Goal: Find specific page/section: Find specific page/section

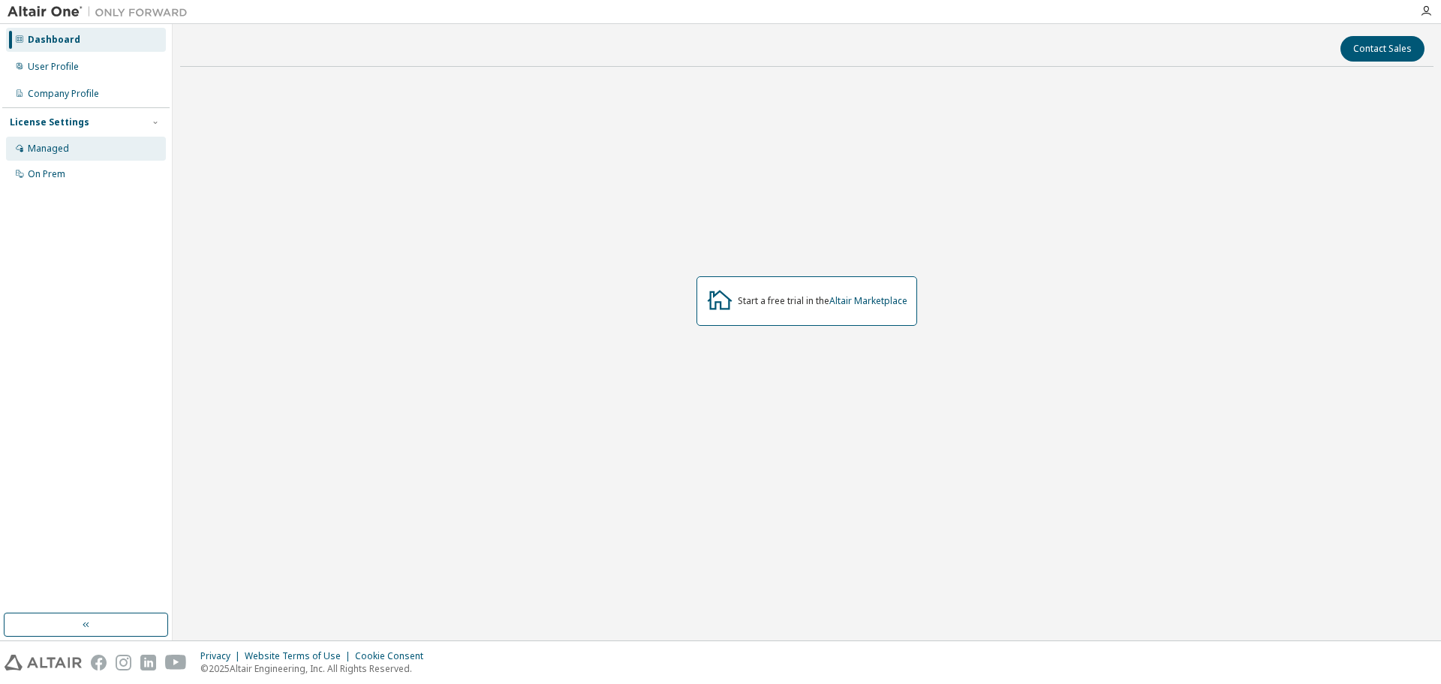
click at [41, 150] on div "Managed" at bounding box center [48, 149] width 41 height 12
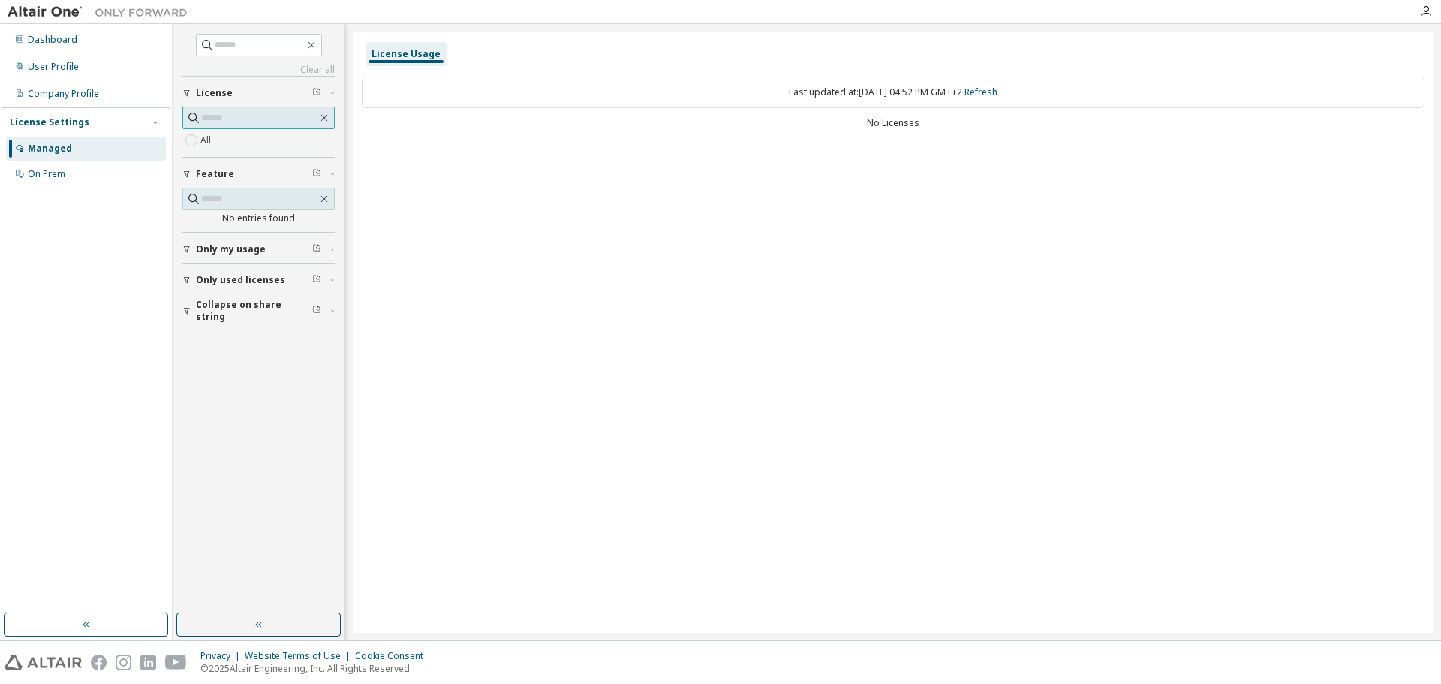
click at [297, 116] on input "text" at bounding box center [259, 117] width 116 height 15
click at [209, 250] on span "Only my usage" at bounding box center [231, 249] width 70 height 12
click at [203, 279] on span "Only used licenses" at bounding box center [240, 280] width 89 height 12
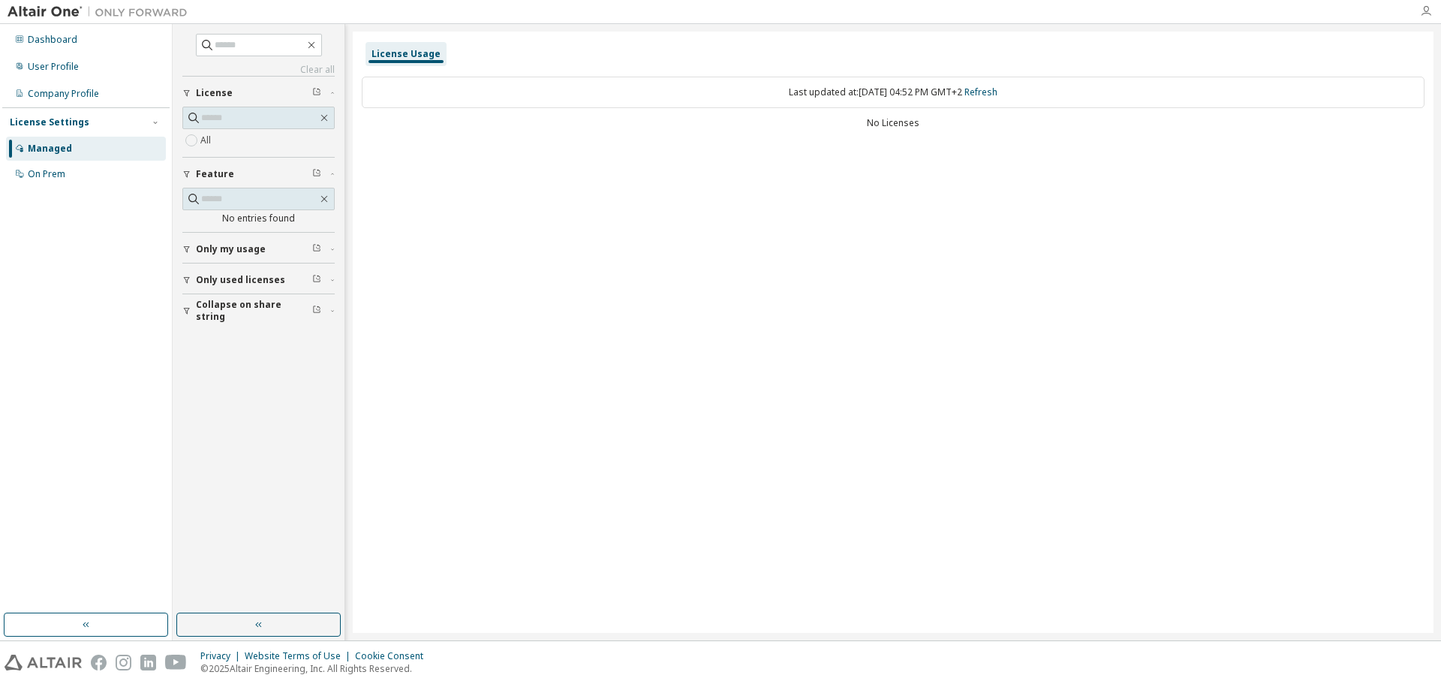
click at [1425, 11] on icon "button" at bounding box center [1426, 11] width 12 height 12
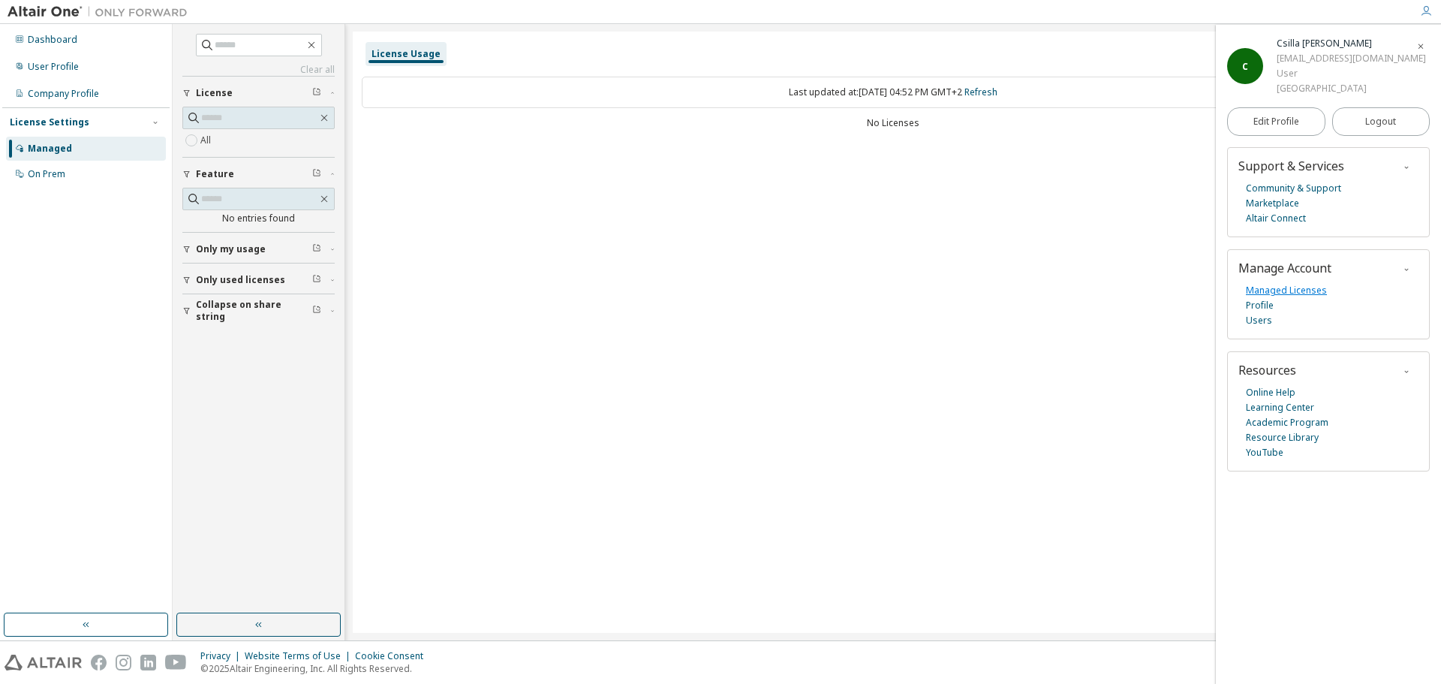
click at [1259, 298] on link "Managed Licenses" at bounding box center [1286, 290] width 81 height 15
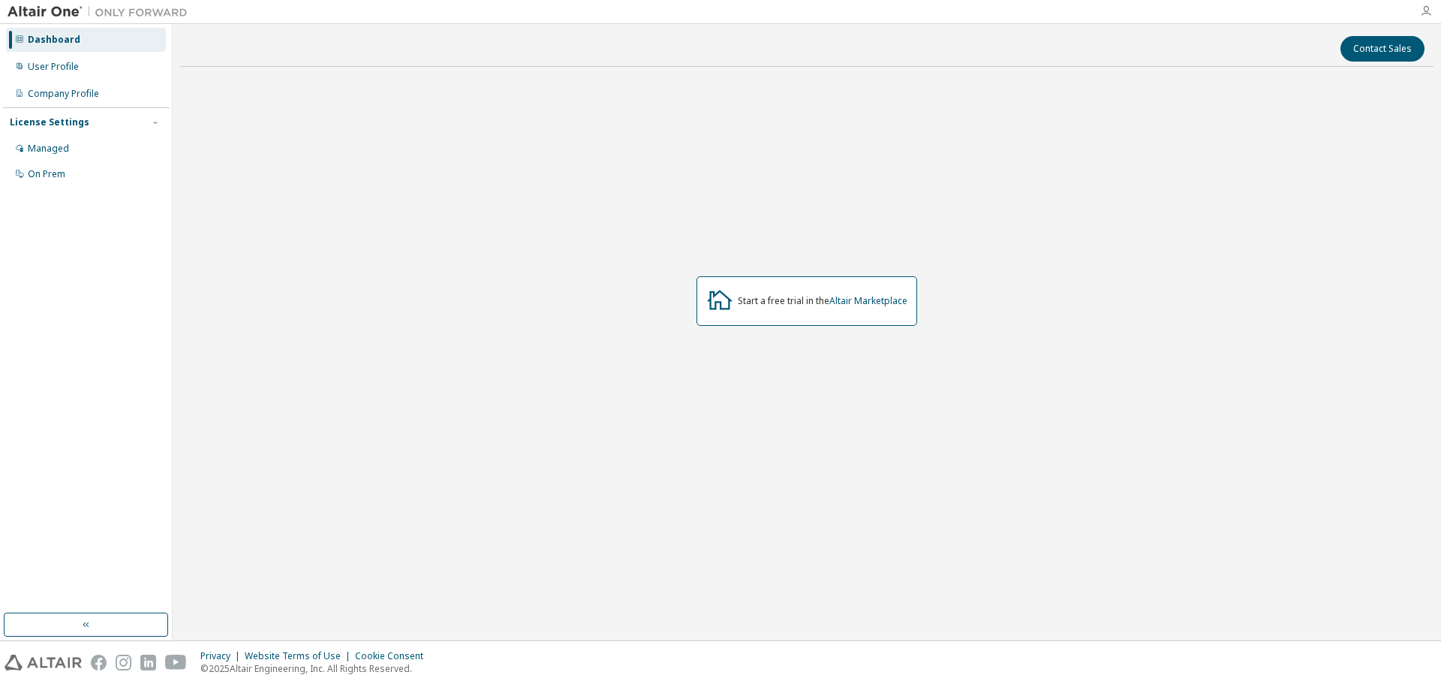
click at [1426, 11] on icon "button" at bounding box center [1426, 11] width 12 height 12
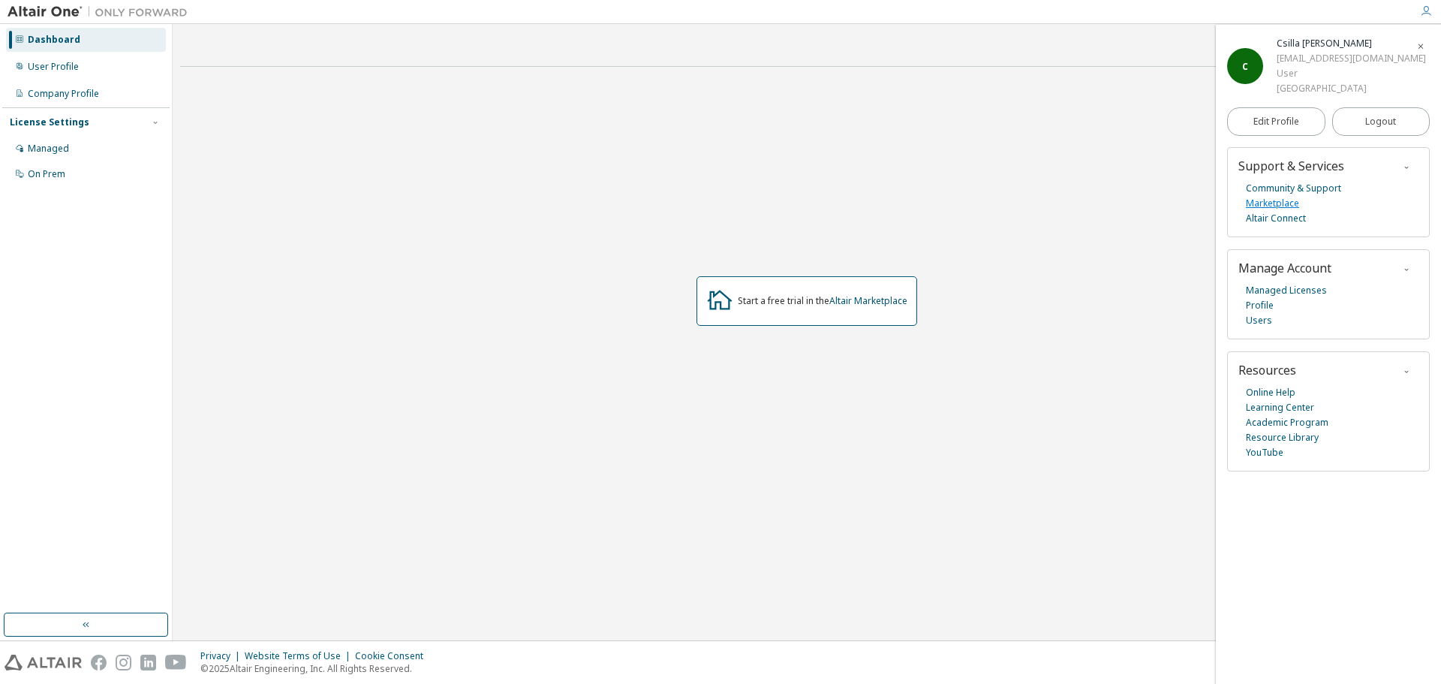
click at [1265, 211] on link "Marketplace" at bounding box center [1272, 203] width 53 height 15
